Goal: Transaction & Acquisition: Subscribe to service/newsletter

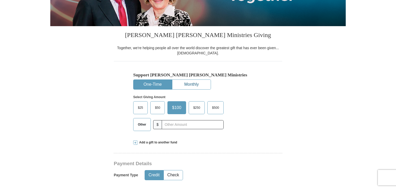
click at [194, 85] on button "Monthly" at bounding box center [191, 85] width 38 height 10
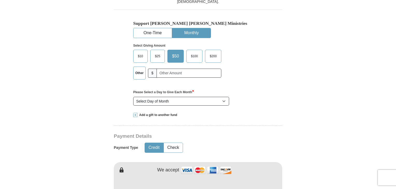
scroll to position [129, 0]
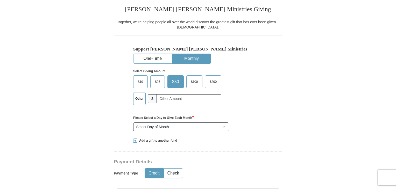
click at [155, 83] on span "$25" at bounding box center [157, 82] width 10 height 8
click at [0, 0] on input "$25" at bounding box center [0, 0] width 0 height 0
click at [175, 124] on select "Select Day of Month 1 2 3 4 5 6 7 8 9 10 11 12 13 14 15 16 17 18 19 20 21 22 23…" at bounding box center [181, 126] width 96 height 9
select select "1"
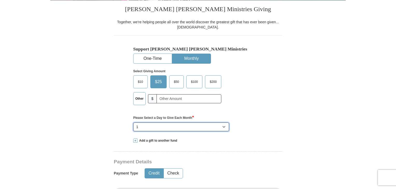
click at [133, 122] on select "Select Day of Month 1 2 3 4 5 6 7 8 9 10 11 12 13 14 15 16 17 18 19 20 21 22 23…" at bounding box center [181, 126] width 96 height 9
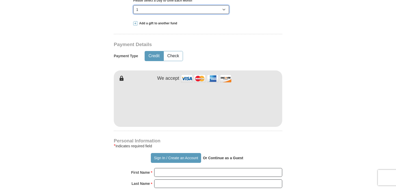
scroll to position [259, 0]
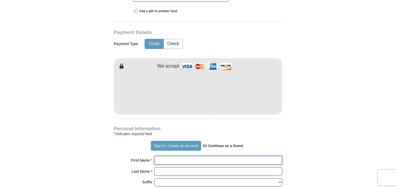
type input "Joybert"
type input "Javnyuy"
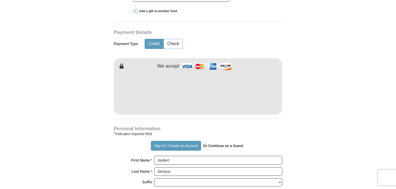
click at [294, 111] on form "Already have an account? Sign in for faster giving. Don't have an account? Crea…" at bounding box center [197, 102] width 295 height 681
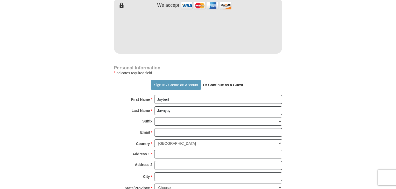
scroll to position [337, 0]
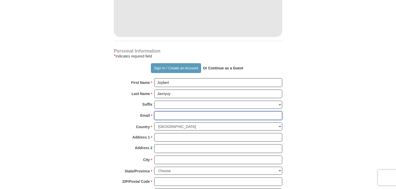
click at [175, 114] on input "Email *" at bounding box center [218, 115] width 128 height 9
type input "[EMAIL_ADDRESS][DOMAIN_NAME]"
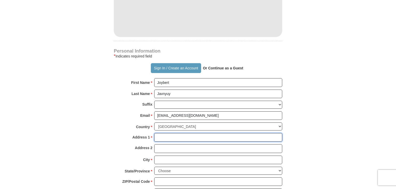
type input "[STREET_ADDRESS][PERSON_NAME]"
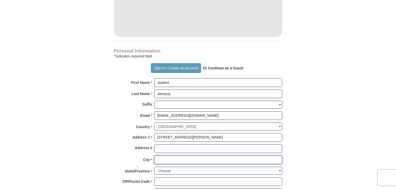
type input "[GEOGRAPHIC_DATA]"
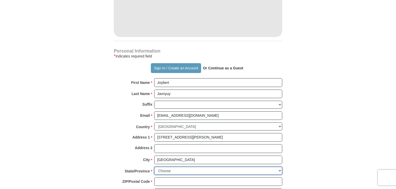
select select "[GEOGRAPHIC_DATA]"
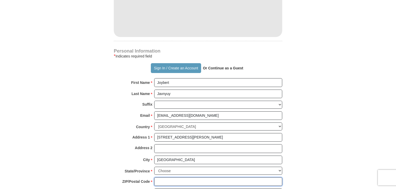
type input "77075"
type input "8325703656"
click at [308, 127] on form "Already have an account? Sign in for faster giving. Don't have an account? Crea…" at bounding box center [197, 24] width 295 height 681
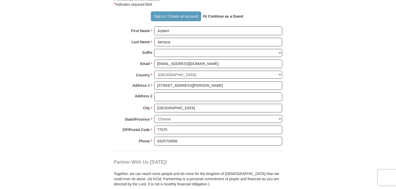
click at [220, 154] on div "Partner With Us [DATE]! Together, we can reach more people and do more for the …" at bounding box center [198, 173] width 168 height 45
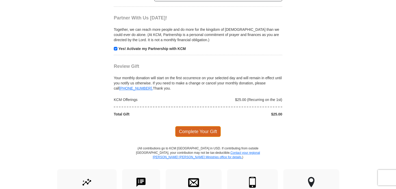
scroll to position [570, 0]
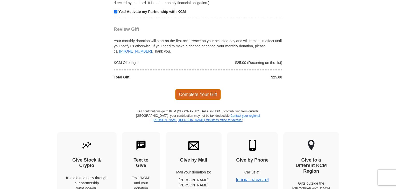
click at [215, 94] on span "Complete Your Gift" at bounding box center [198, 94] width 46 height 11
